Goal: Obtain resource: Obtain resource

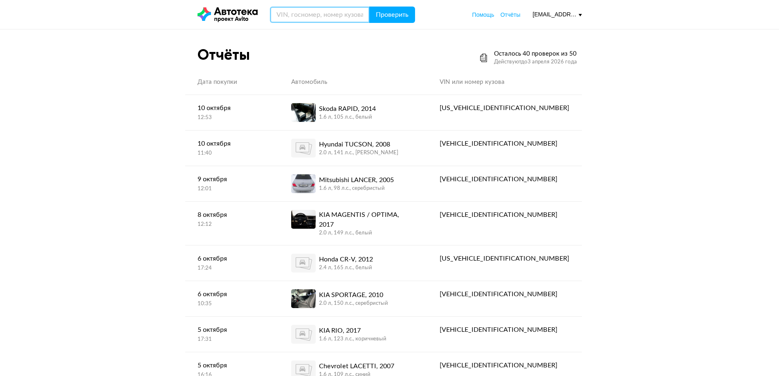
click at [310, 14] on input "text" at bounding box center [320, 15] width 100 height 16
paste input "[US_VEHICLE_IDENTIFICATION_NUMBER]"
type input "[US_VEHICLE_IDENTIFICATION_NUMBER]"
click at [409, 20] on button "Проверить" at bounding box center [392, 15] width 46 height 16
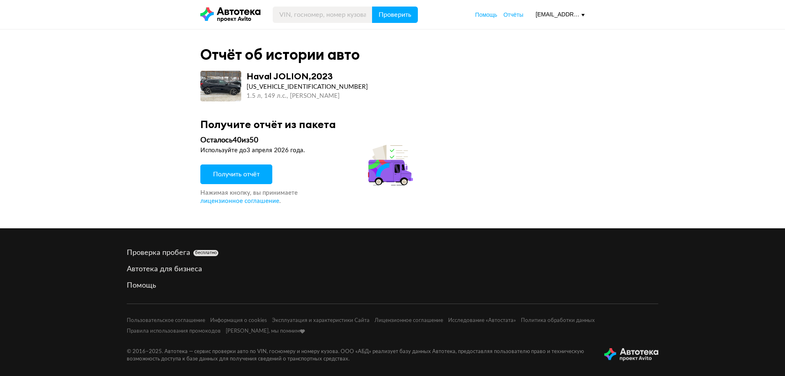
click at [268, 177] on button "Получить отчёт" at bounding box center [236, 174] width 72 height 20
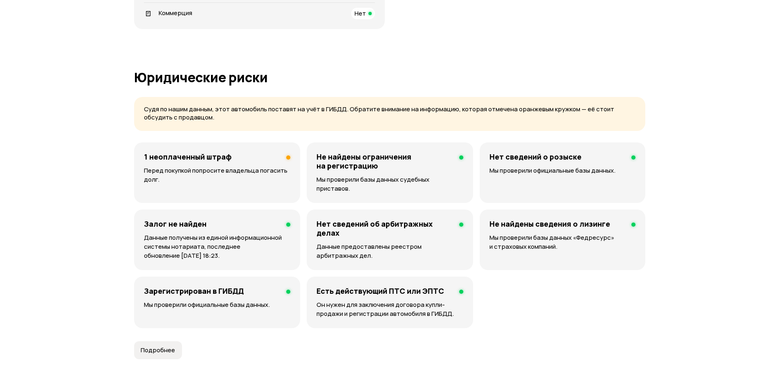
scroll to position [491, 0]
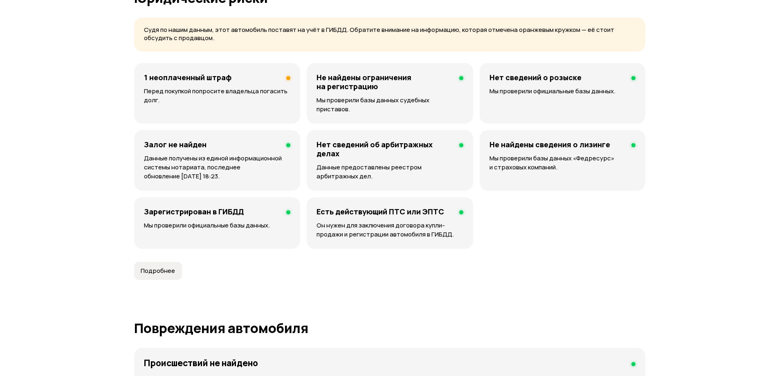
click at [227, 78] on h4 "1 неоплаченный штраф" at bounding box center [188, 77] width 88 height 9
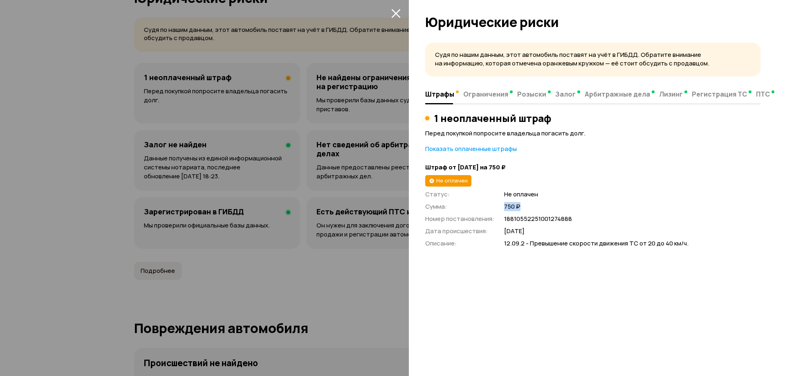
drag, startPoint x: 505, startPoint y: 207, endPoint x: 522, endPoint y: 207, distance: 16.4
click at [521, 207] on span "750 ₽" at bounding box center [632, 206] width 256 height 9
click at [344, 300] on div at bounding box center [392, 188] width 785 height 376
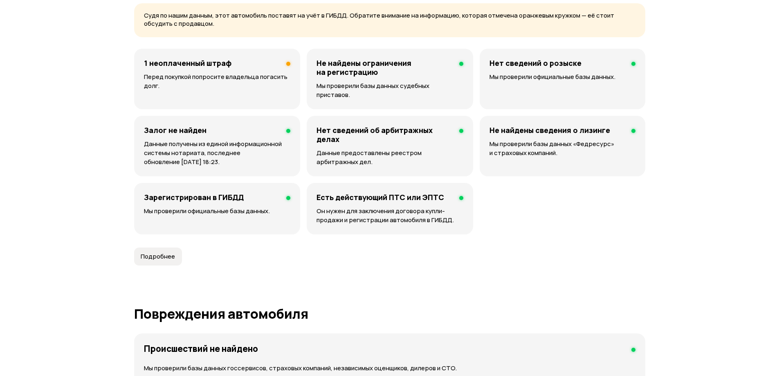
scroll to position [450, 0]
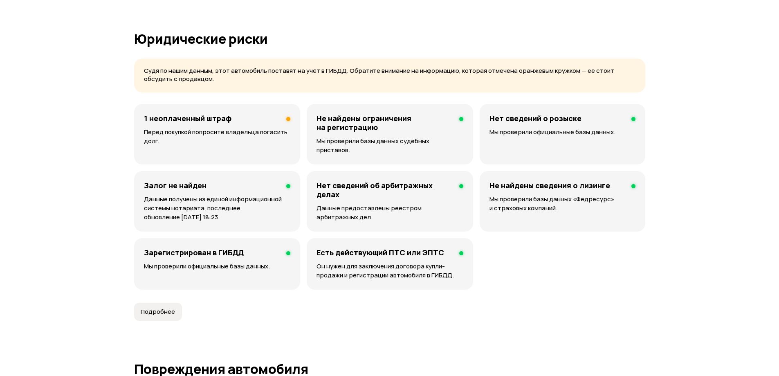
click at [271, 132] on p "Перед покупкой попросите владельца погасить долг." at bounding box center [217, 137] width 146 height 18
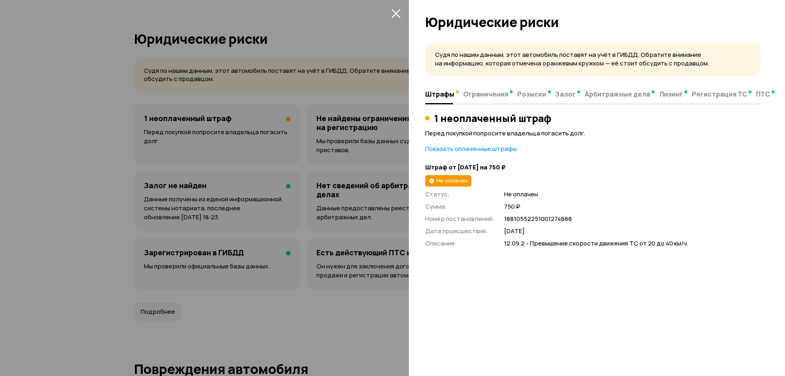
click at [396, 14] on icon "закрыть" at bounding box center [395, 13] width 9 height 9
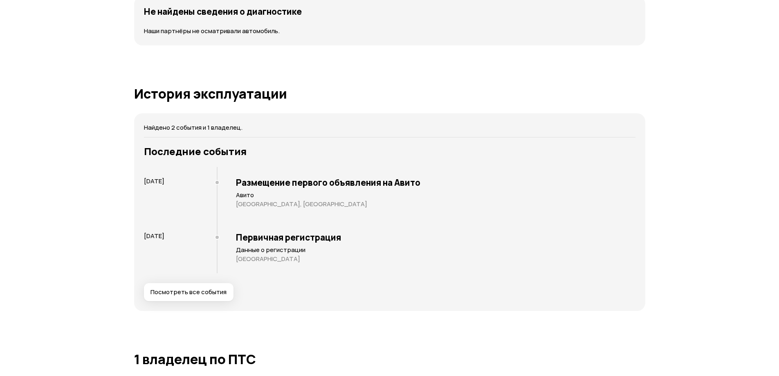
scroll to position [1064, 0]
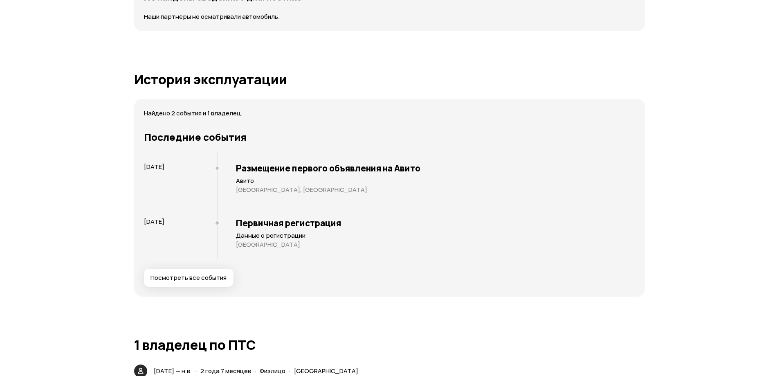
click at [194, 275] on button "Посмотреть все события" at bounding box center [189, 278] width 90 height 18
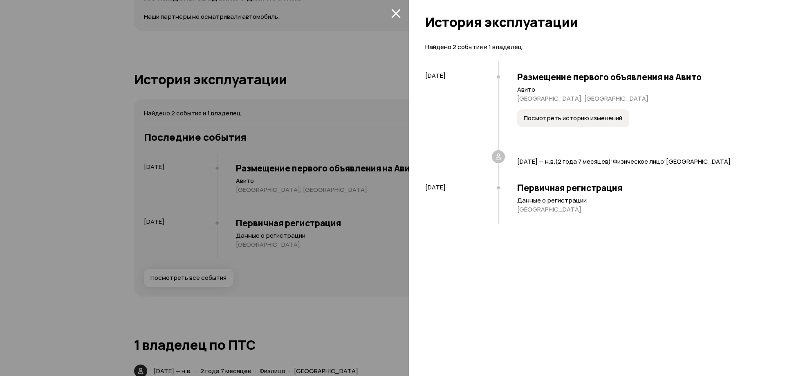
click at [402, 12] on button "закрыть" at bounding box center [395, 13] width 13 height 13
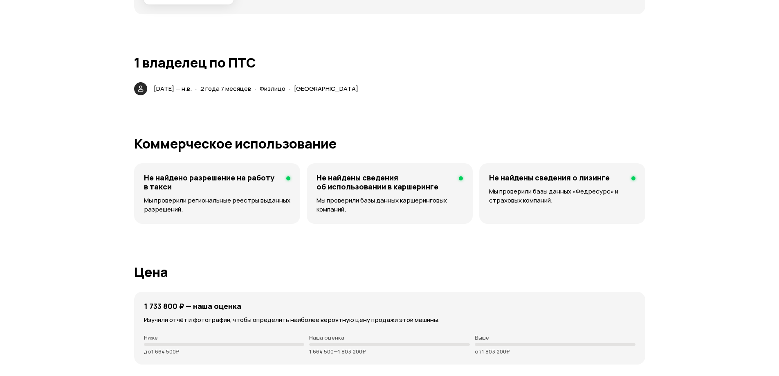
scroll to position [1268, 0]
